Goal: Obtain resource: Download file/media

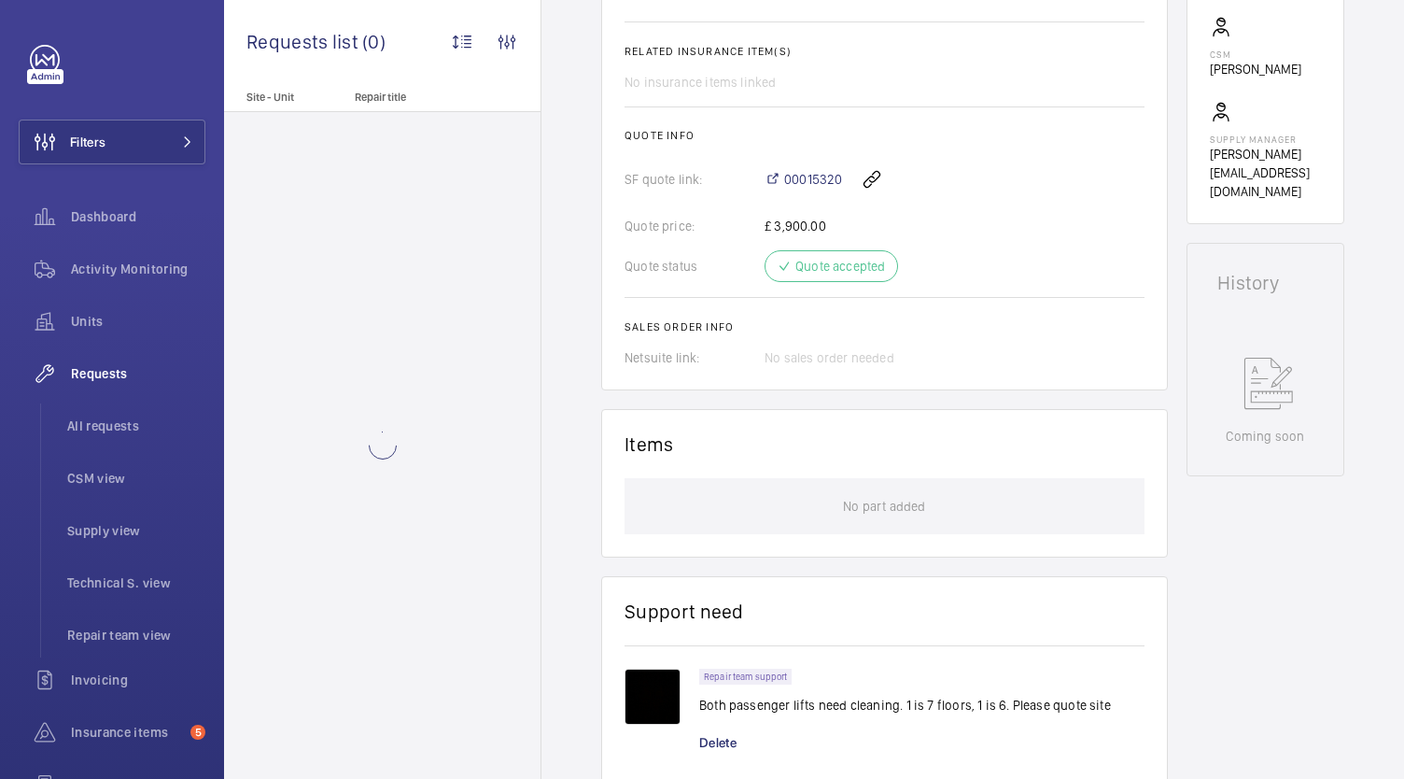
scroll to position [1115, 0]
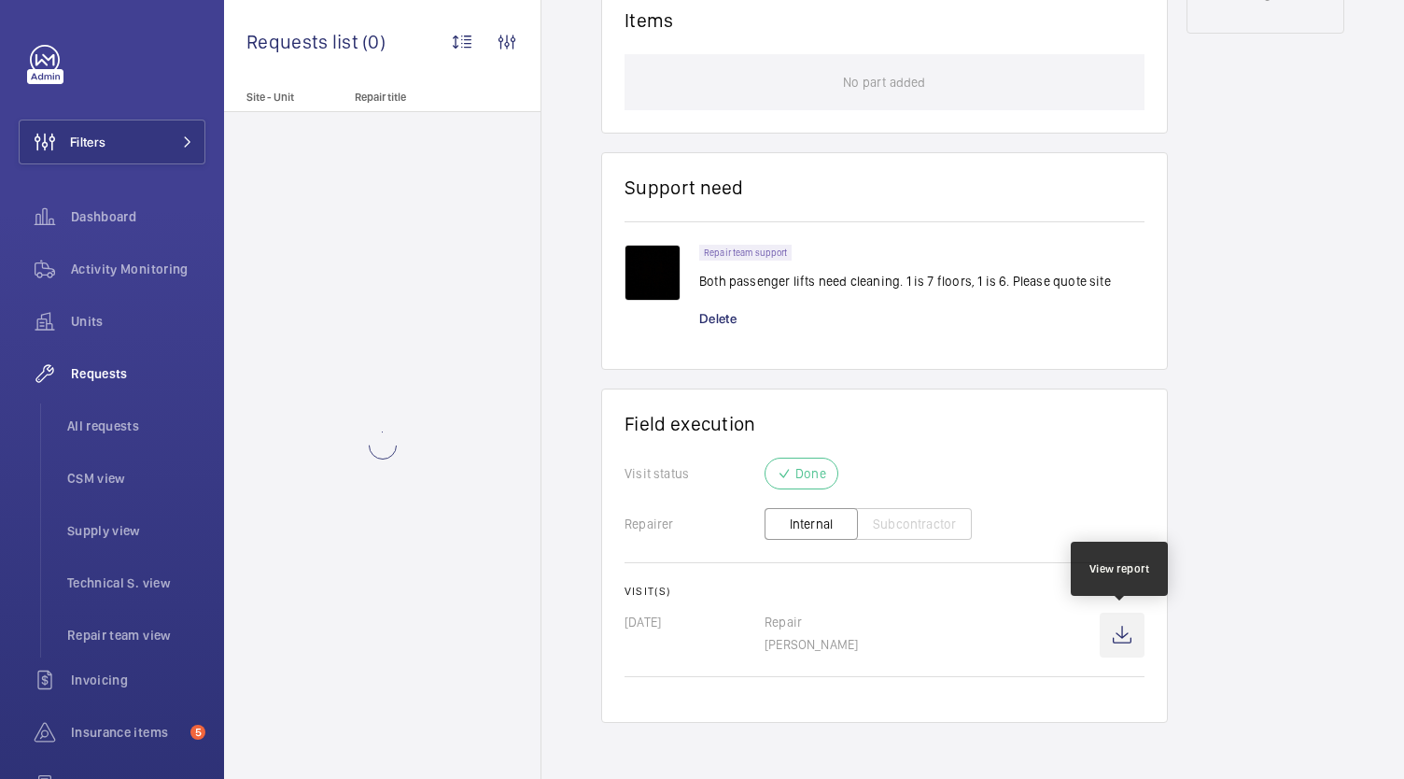
click at [1128, 636] on wm-front-icon-button at bounding box center [1122, 635] width 45 height 45
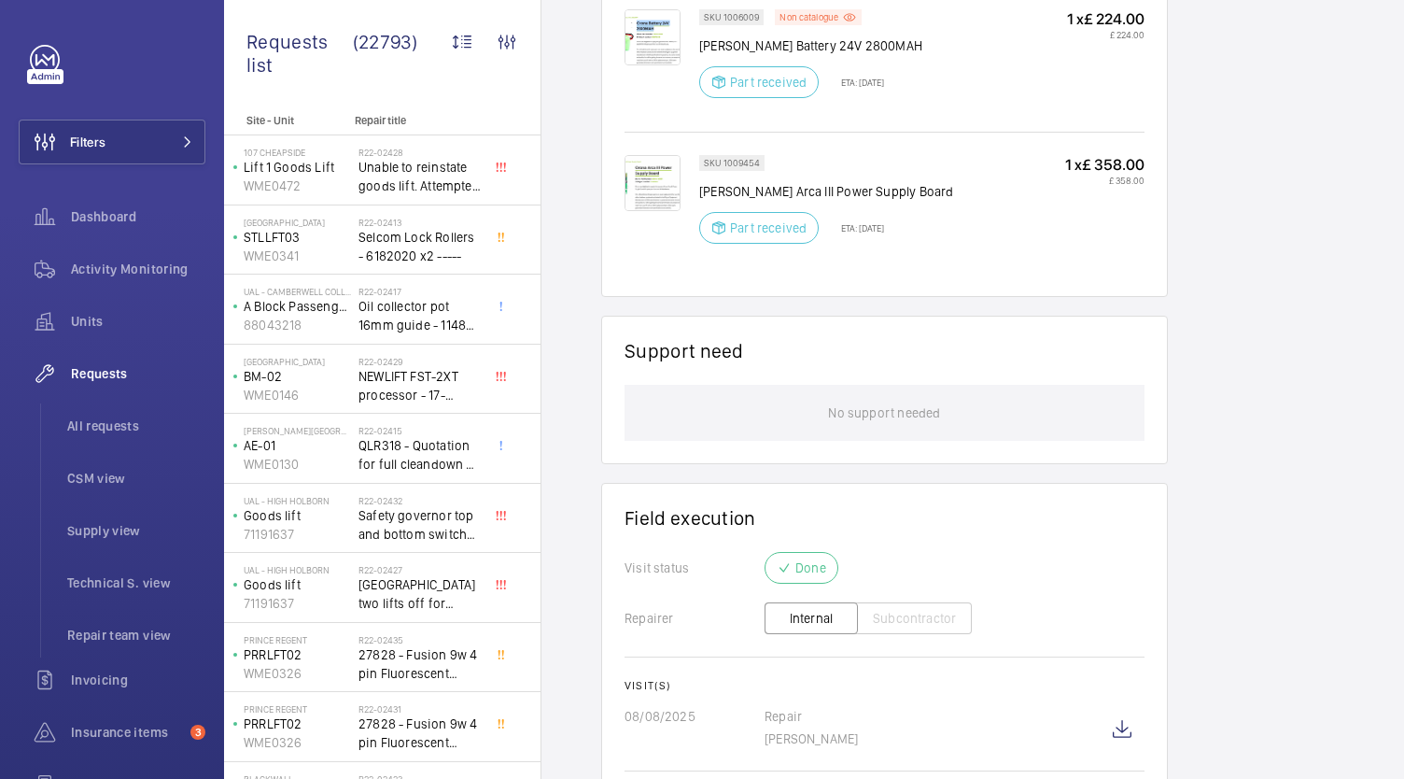
scroll to position [1584, 0]
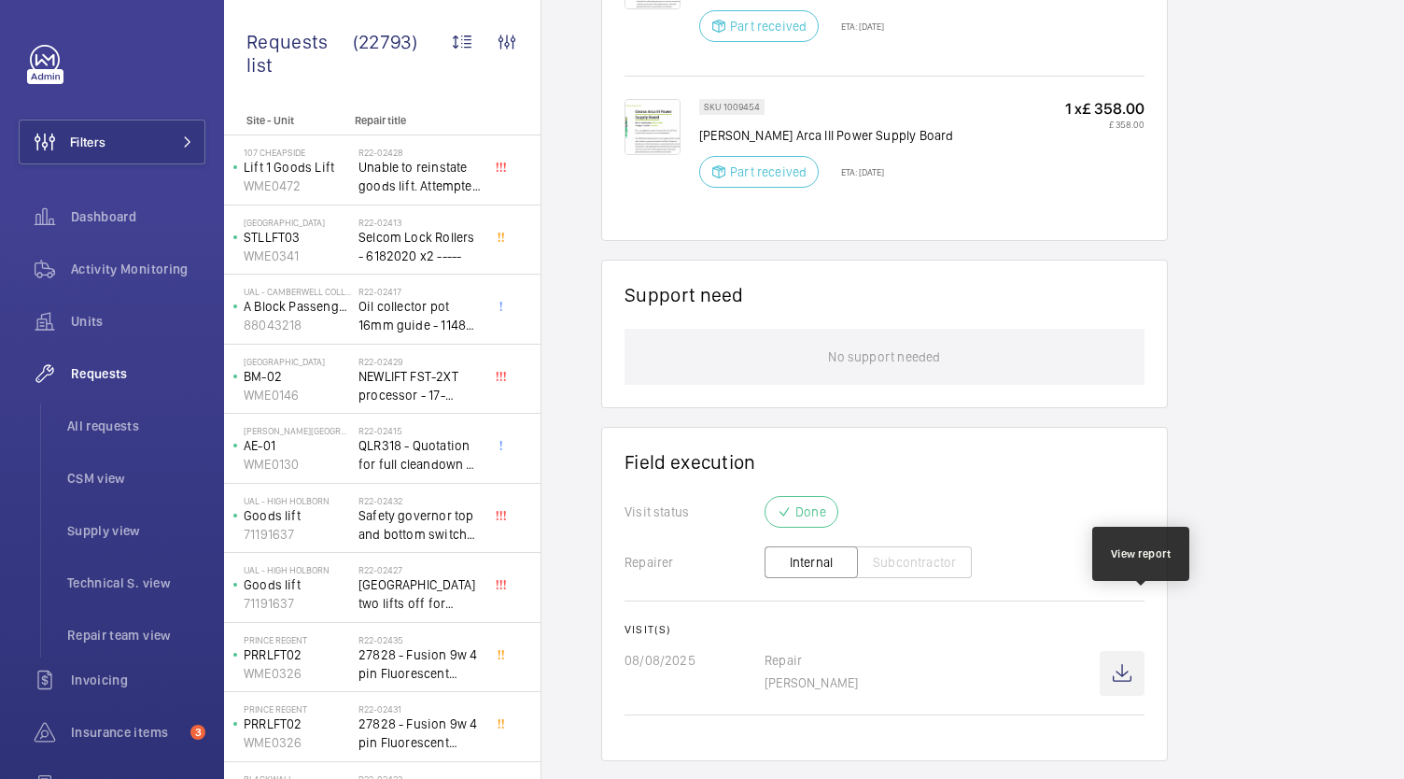
click at [1135, 651] on wm-front-icon-button at bounding box center [1122, 673] width 45 height 45
